Goal: Task Accomplishment & Management: Manage account settings

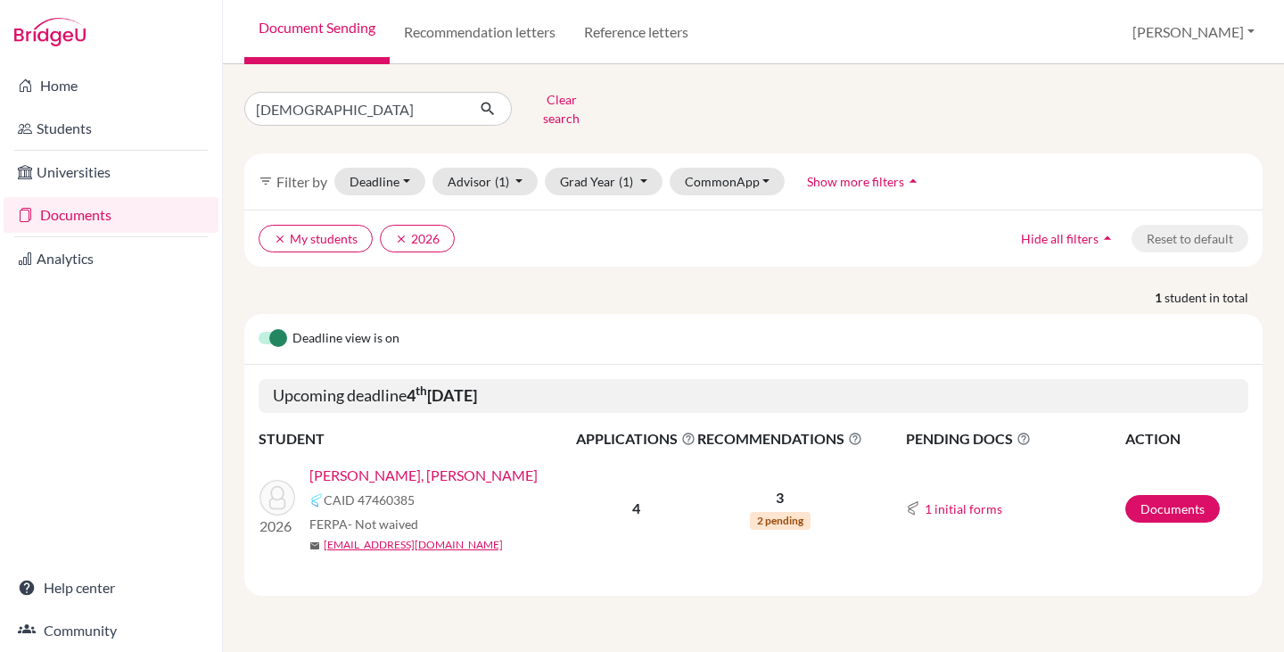
click at [382, 465] on link "[PERSON_NAME], [PERSON_NAME]" at bounding box center [423, 475] width 228 height 21
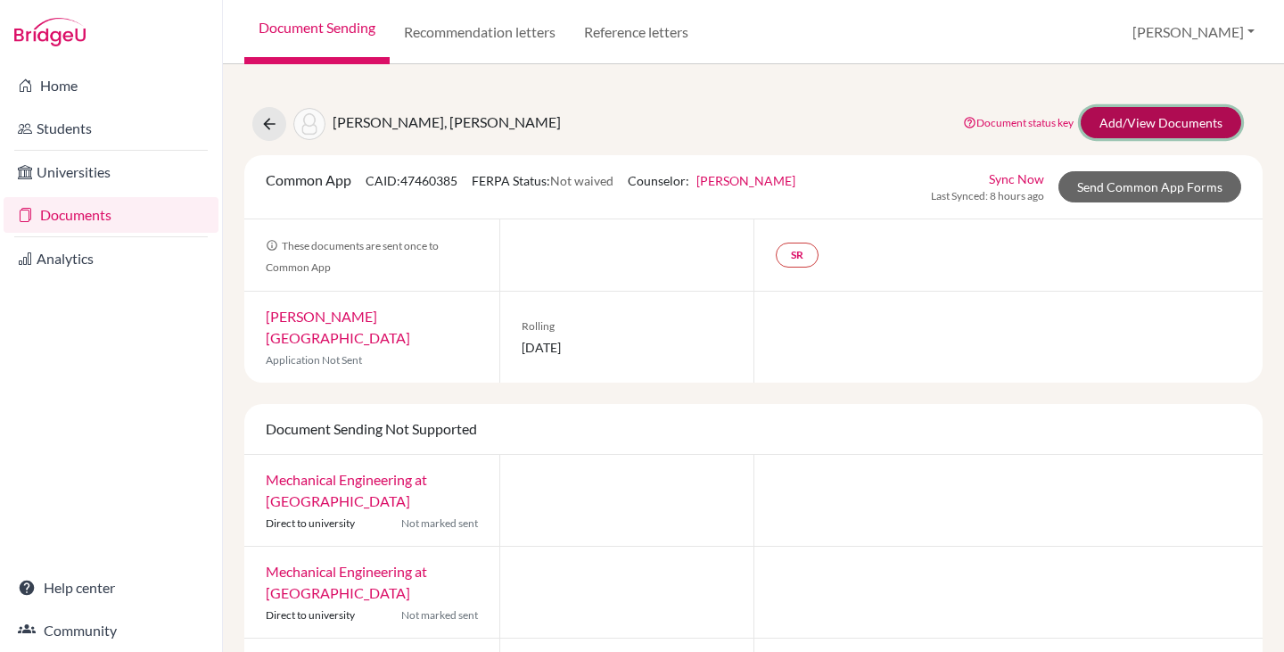
click at [1142, 124] on link "Add/View Documents" at bounding box center [1161, 122] width 160 height 31
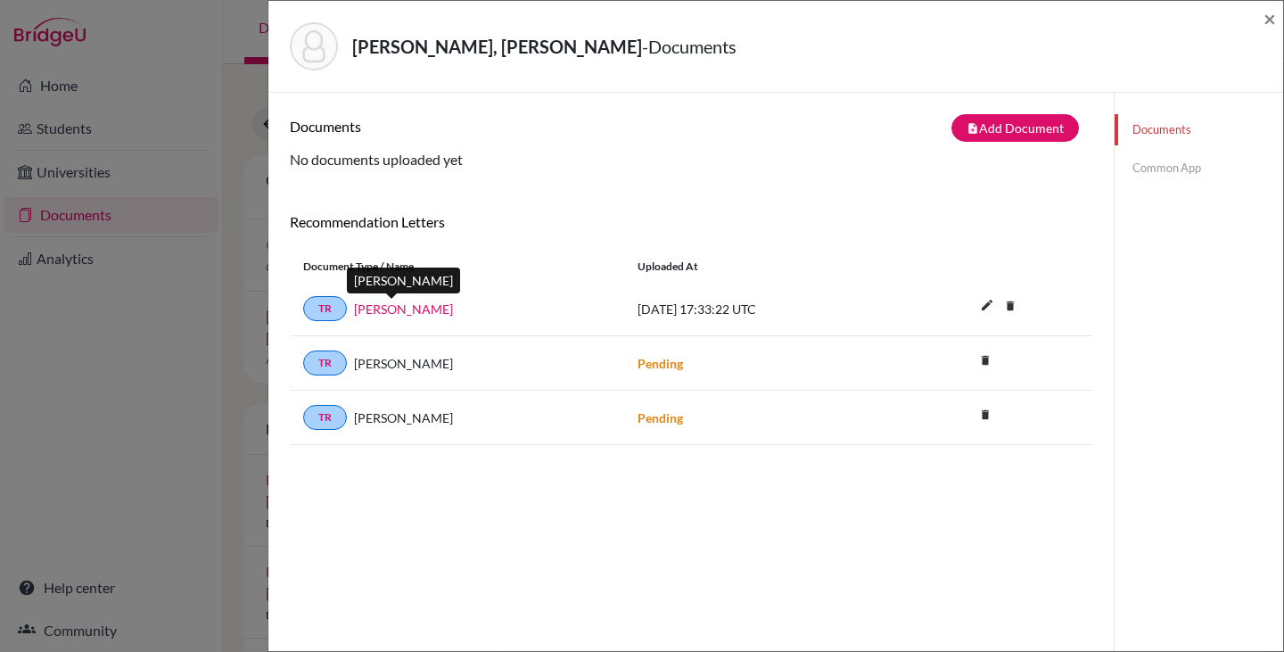
click at [404, 308] on link "[PERSON_NAME]" at bounding box center [403, 309] width 99 height 19
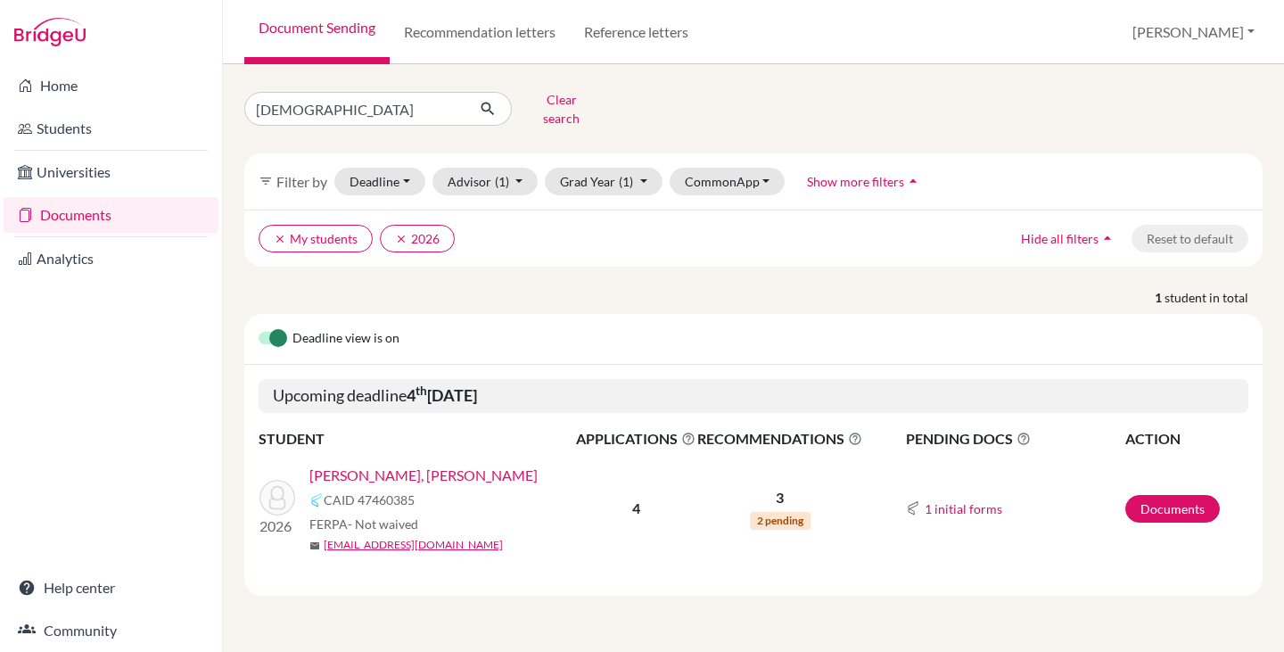
click at [399, 465] on link "[PERSON_NAME], [PERSON_NAME]" at bounding box center [423, 475] width 228 height 21
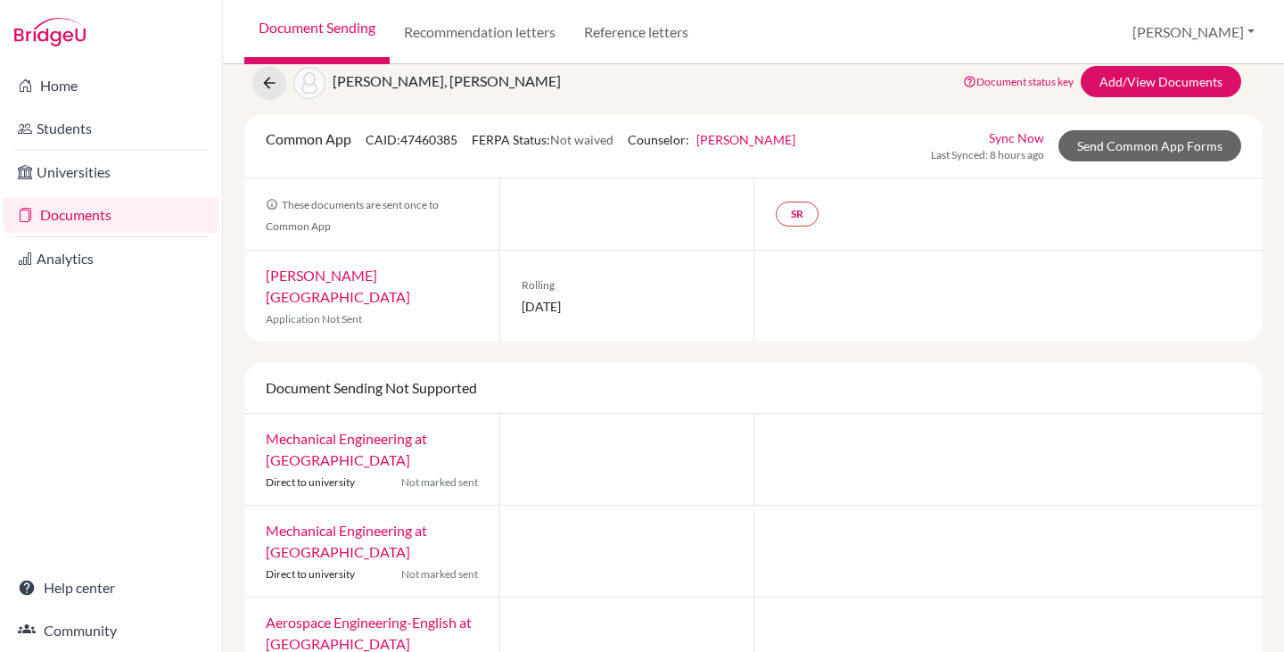
scroll to position [10, 0]
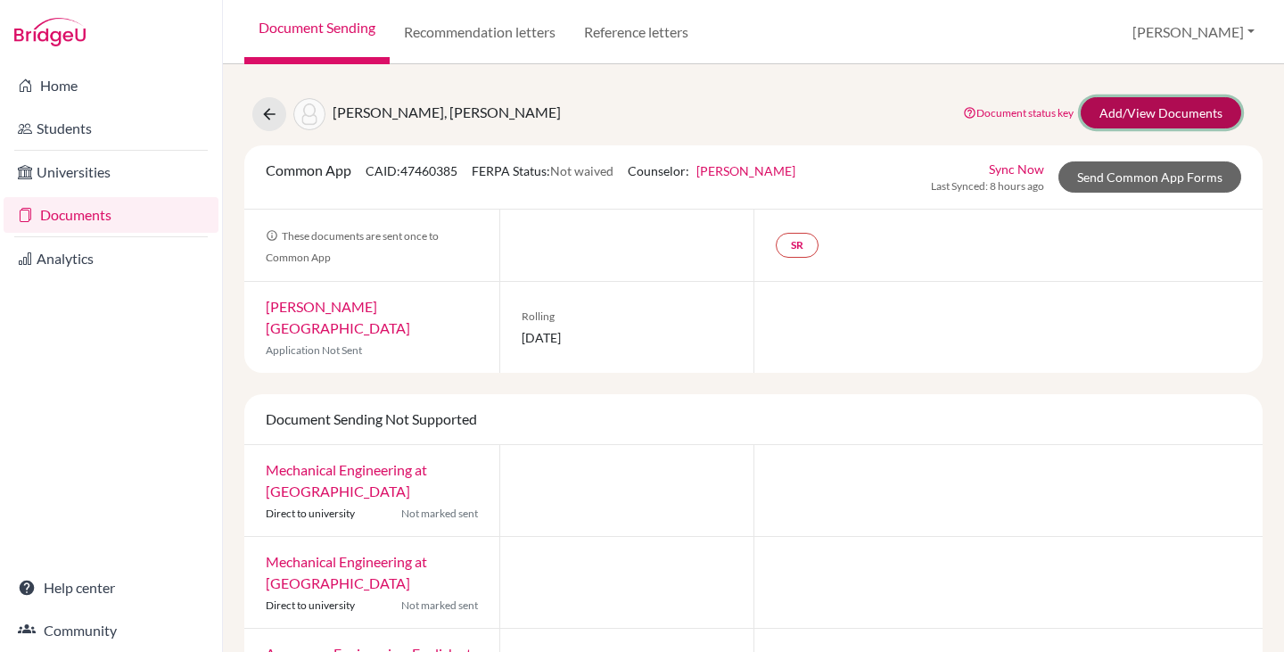
click at [1121, 100] on link "Add/View Documents" at bounding box center [1161, 112] width 160 height 31
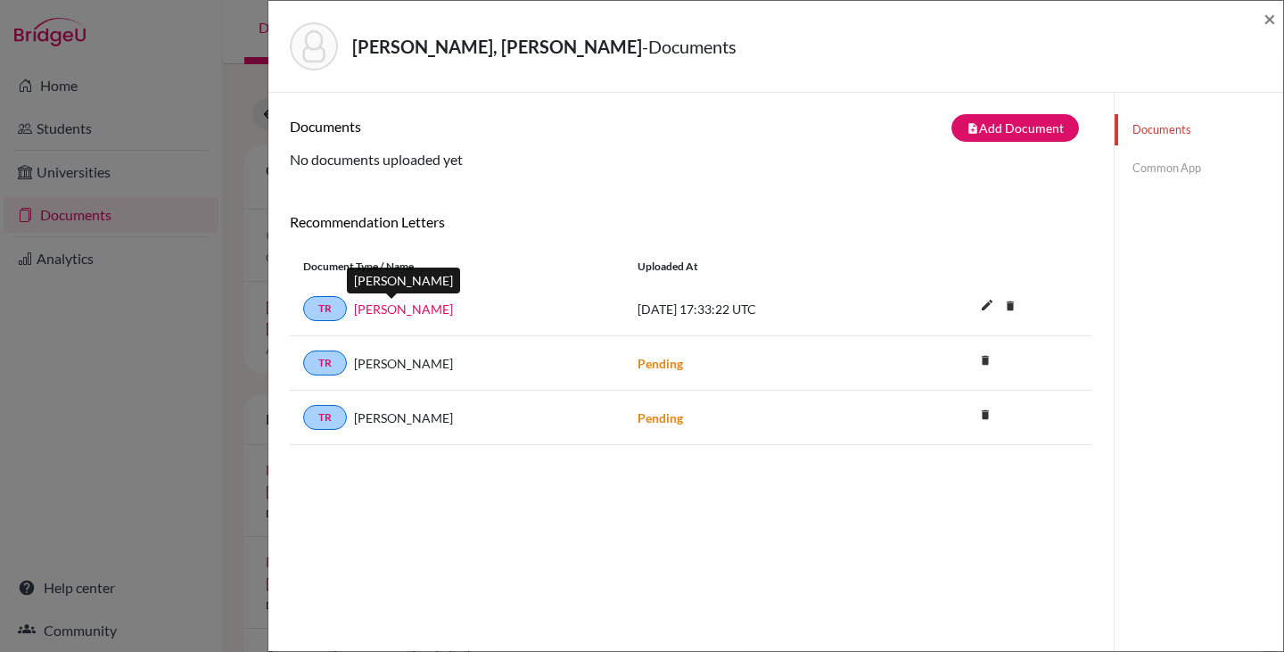
click at [406, 308] on link "[PERSON_NAME]" at bounding box center [403, 309] width 99 height 19
click at [1265, 15] on span "×" at bounding box center [1269, 18] width 12 height 26
